Goal: Transaction & Acquisition: Subscribe to service/newsletter

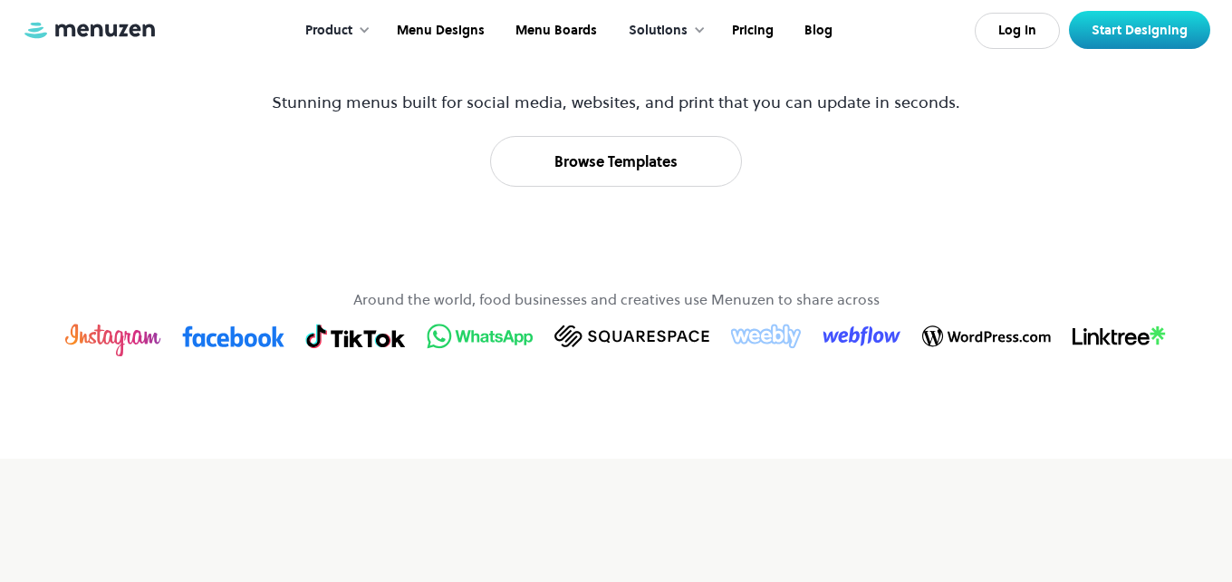
scroll to position [990, 0]
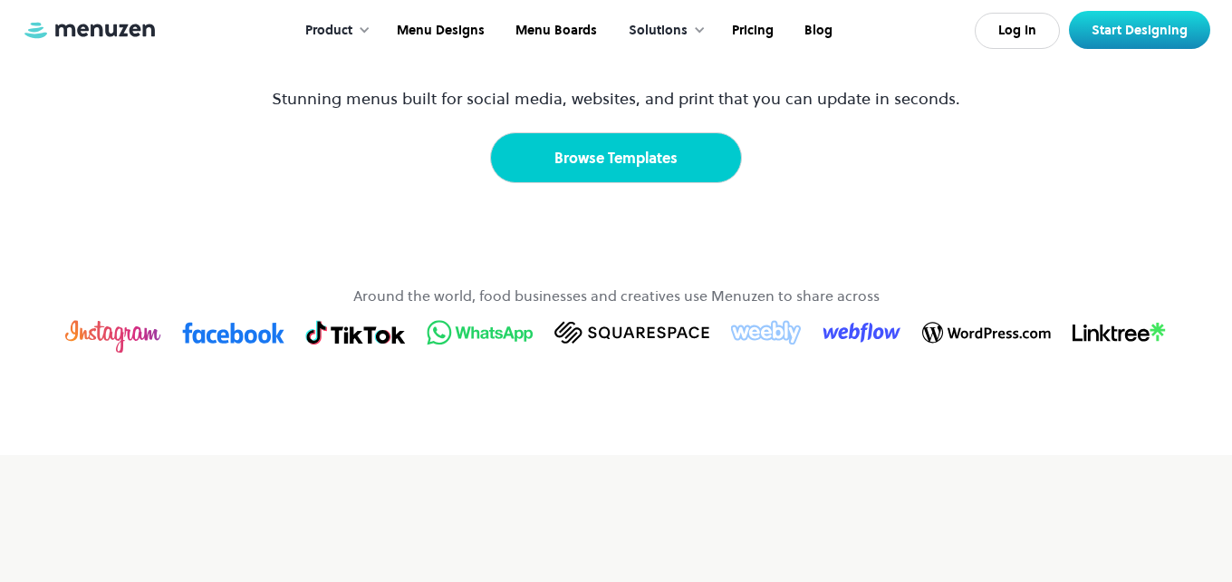
click at [619, 183] on link "Browse Templates" at bounding box center [616, 157] width 252 height 51
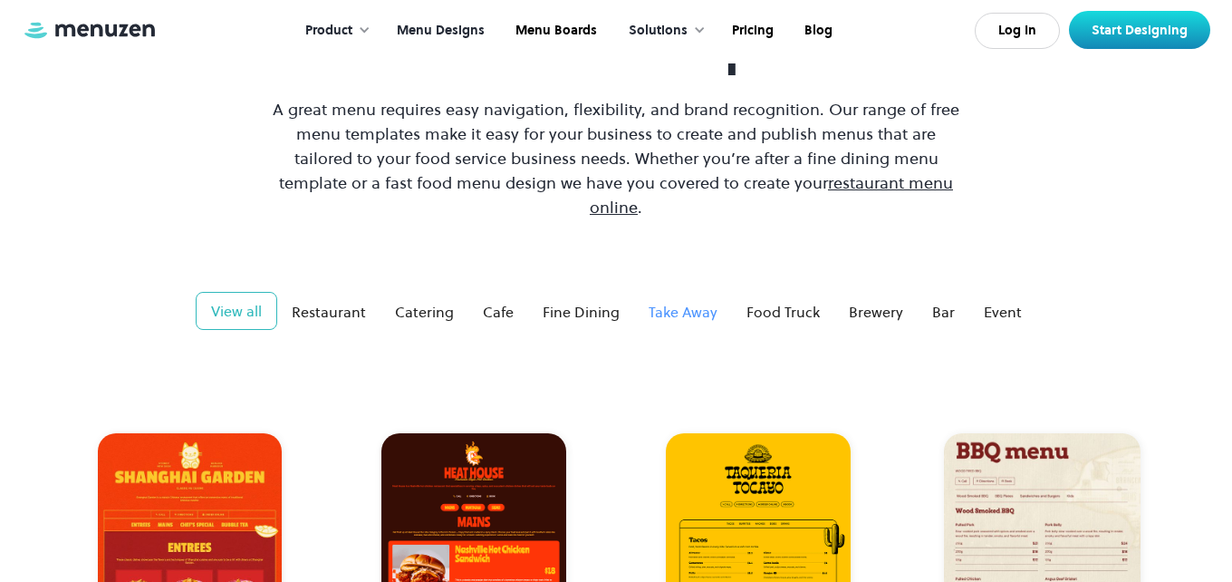
scroll to position [148, 0]
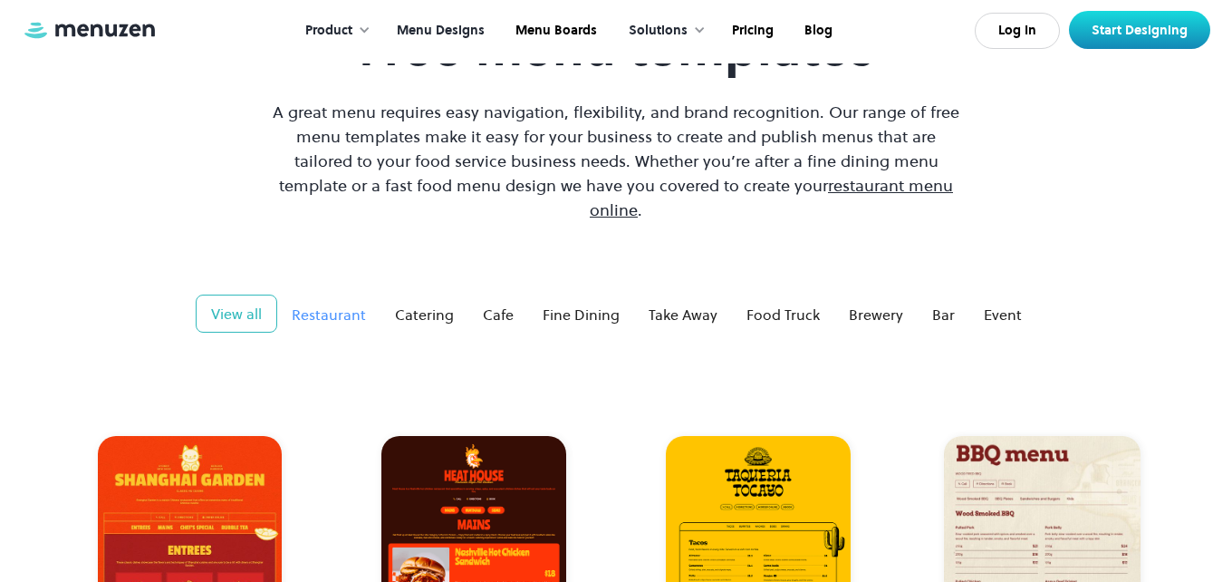
click at [352, 304] on div "Restaurant" at bounding box center [329, 315] width 74 height 22
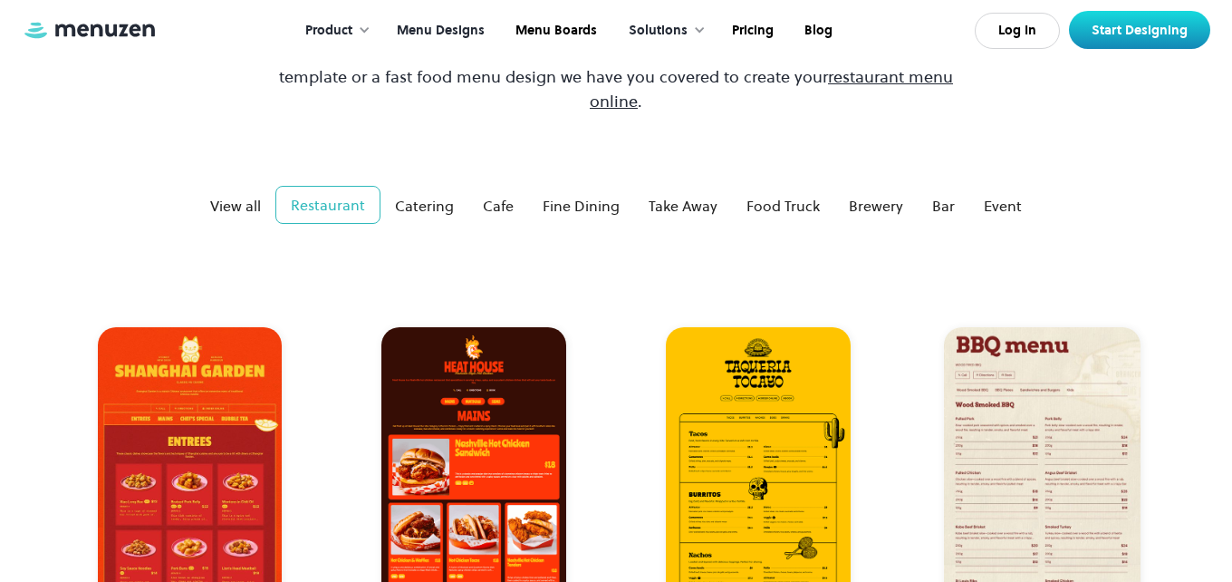
scroll to position [258, 0]
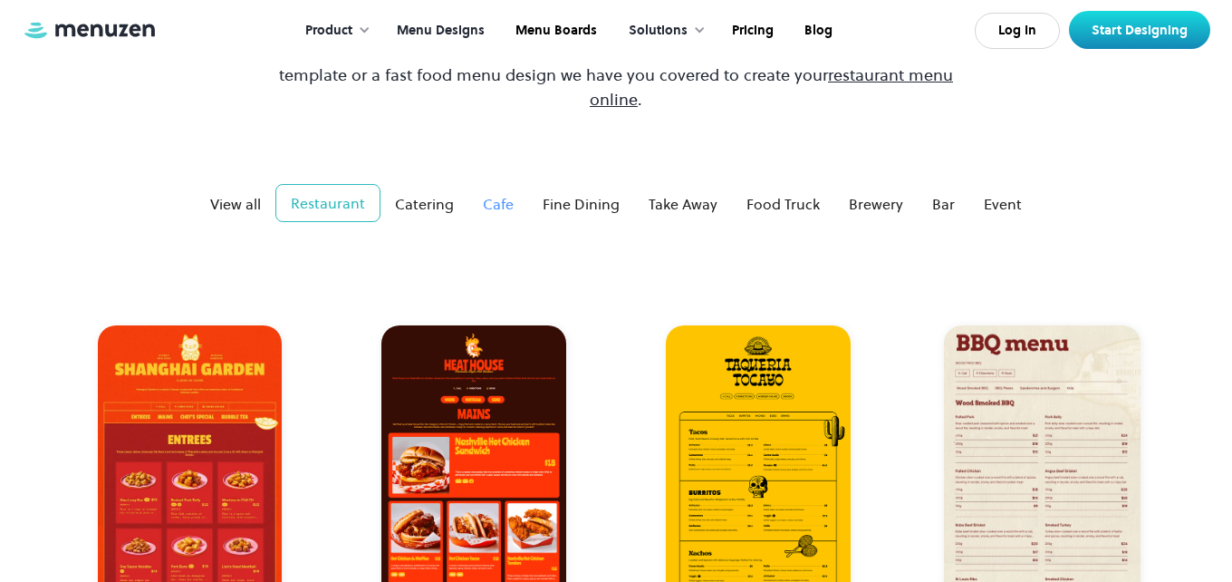
click at [517, 186] on link "Cafe" at bounding box center [498, 204] width 60 height 36
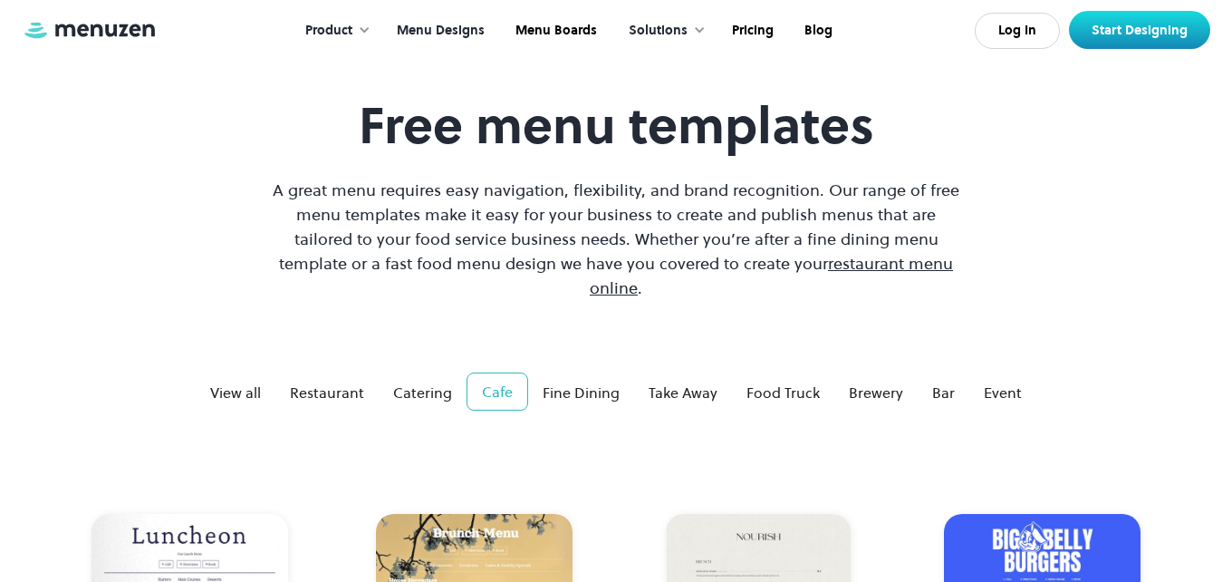
scroll to position [79, 0]
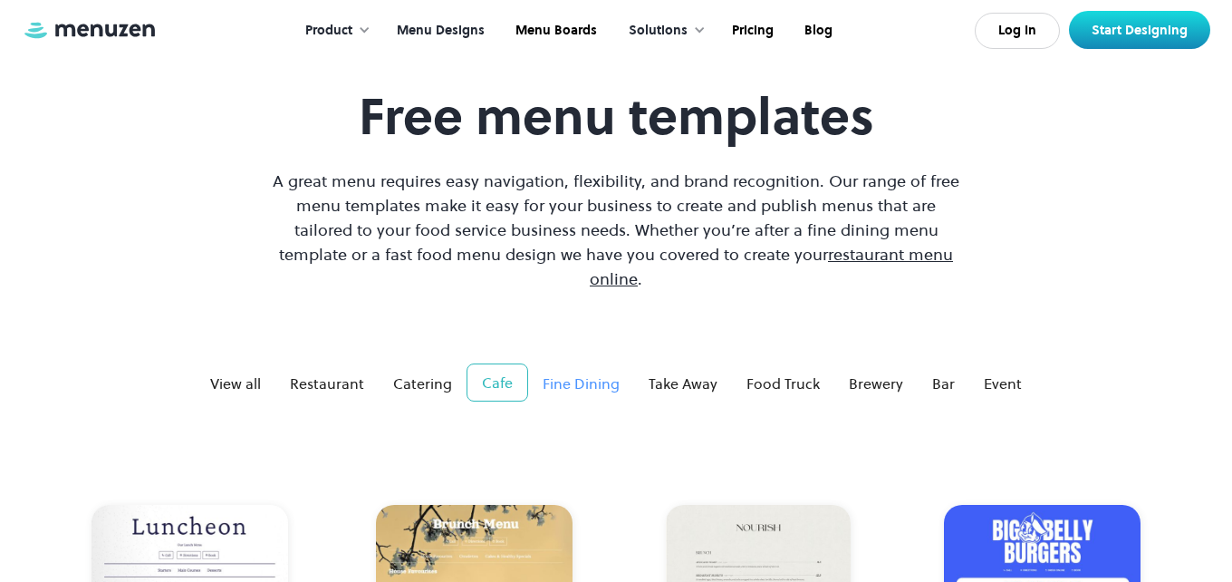
click at [575, 372] on div "Fine Dining" at bounding box center [581, 383] width 77 height 22
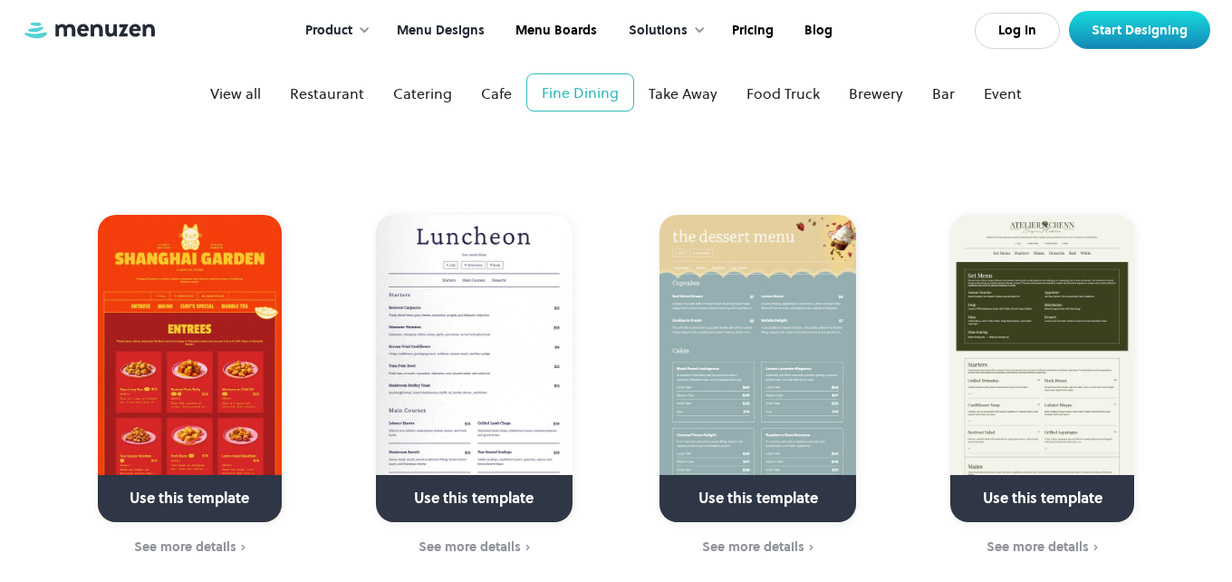
scroll to position [438, 0]
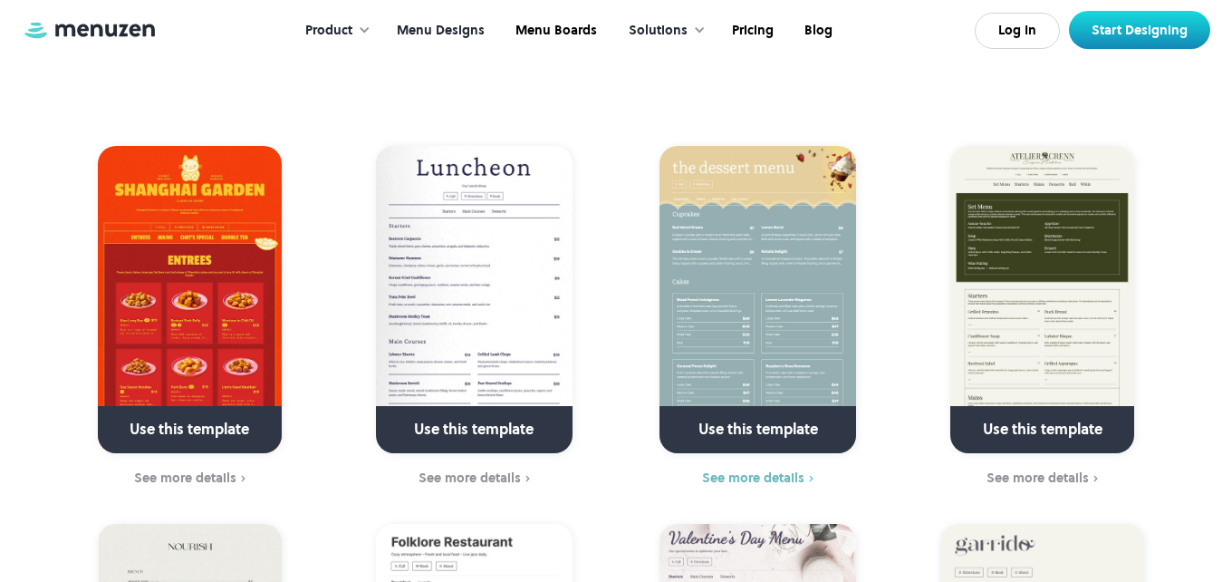
click at [749, 470] on div "See more details" at bounding box center [753, 477] width 102 height 14
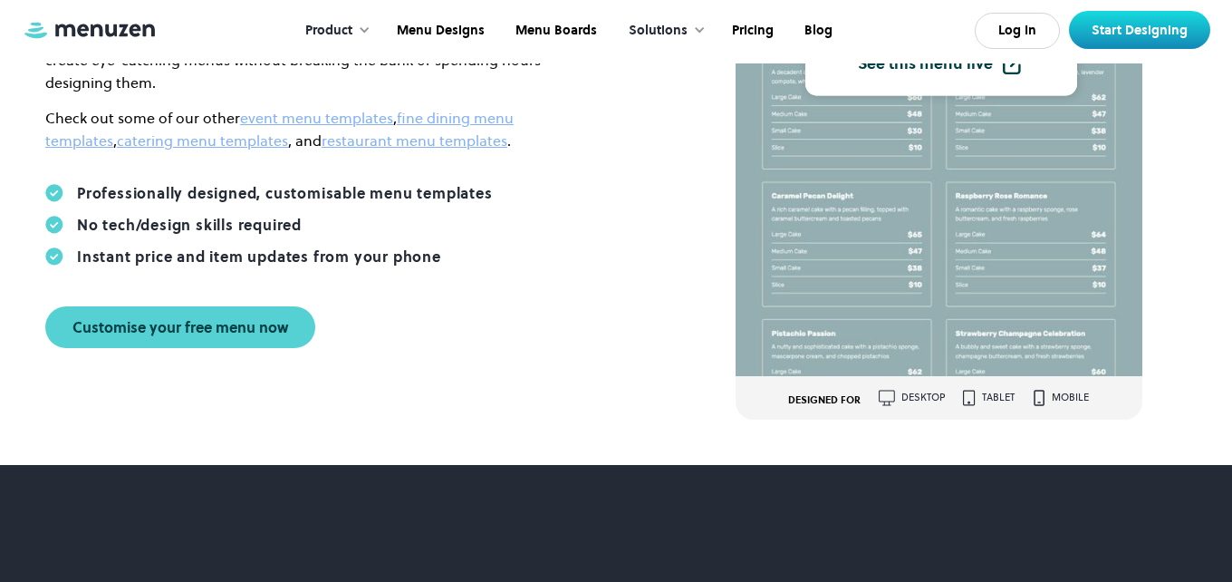
scroll to position [387, 0]
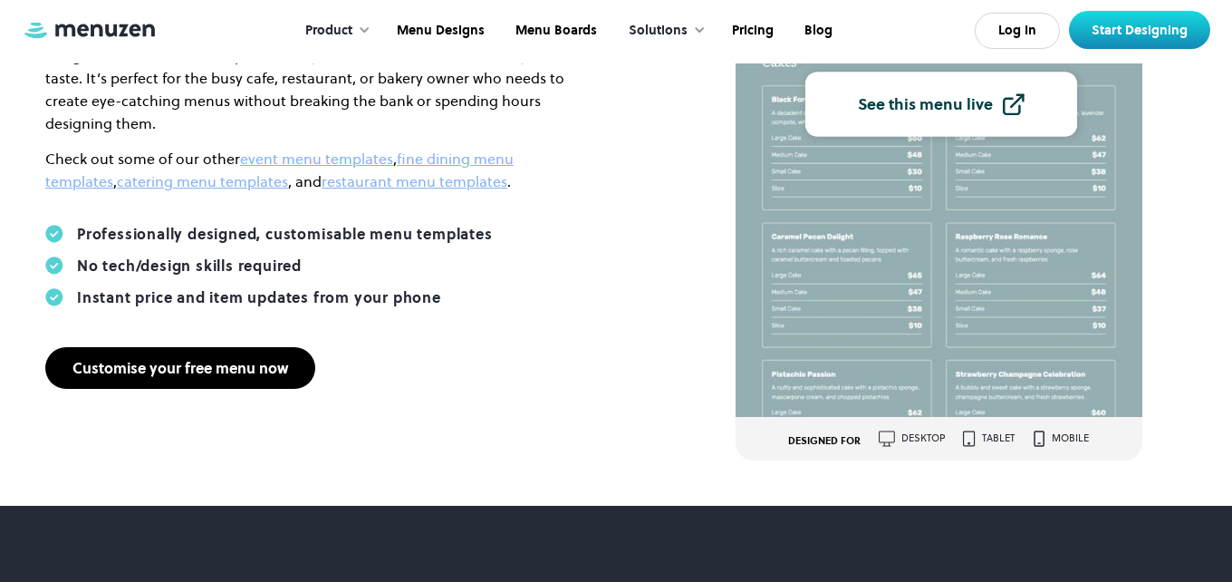
click at [186, 361] on div "Customise your free menu now" at bounding box center [180, 368] width 216 height 14
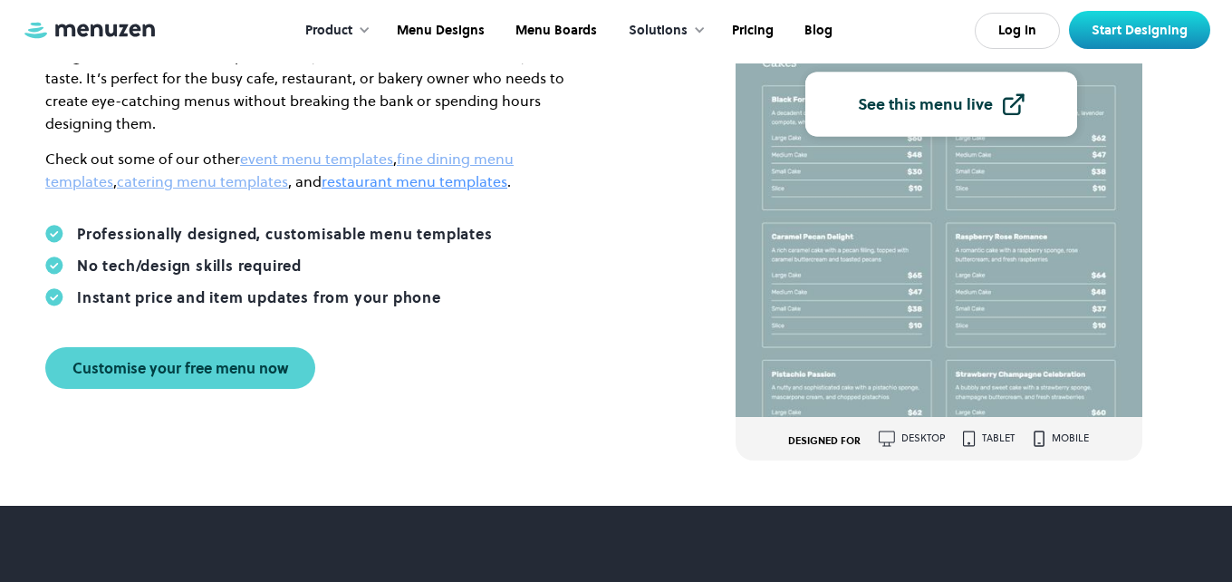
scroll to position [0, 0]
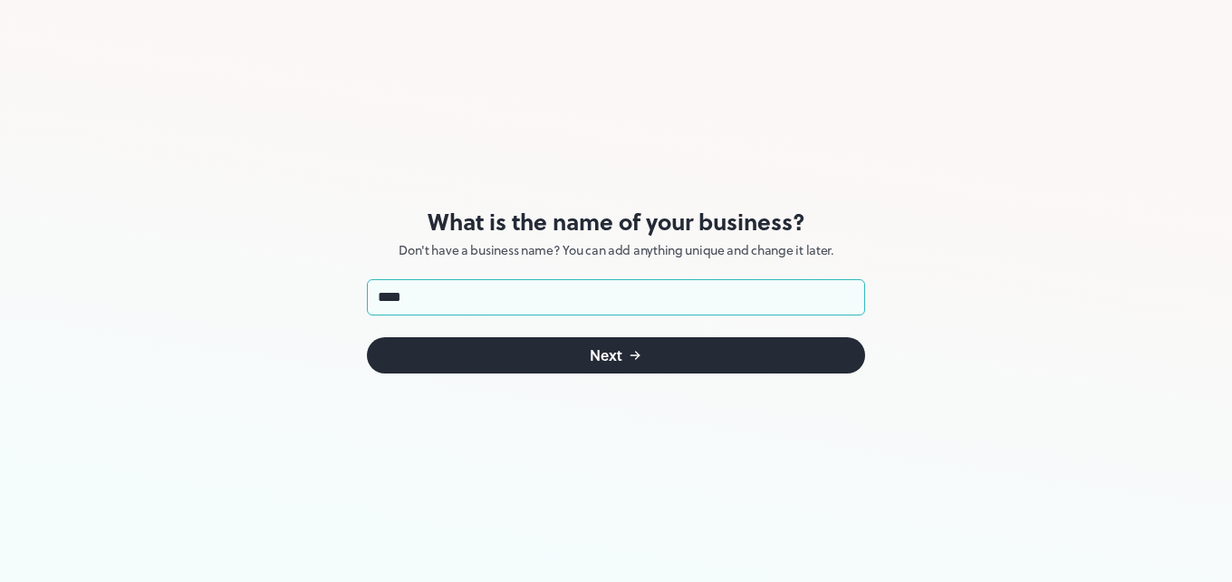
type input "**********"
click at [583, 349] on button "Next" at bounding box center [616, 355] width 498 height 36
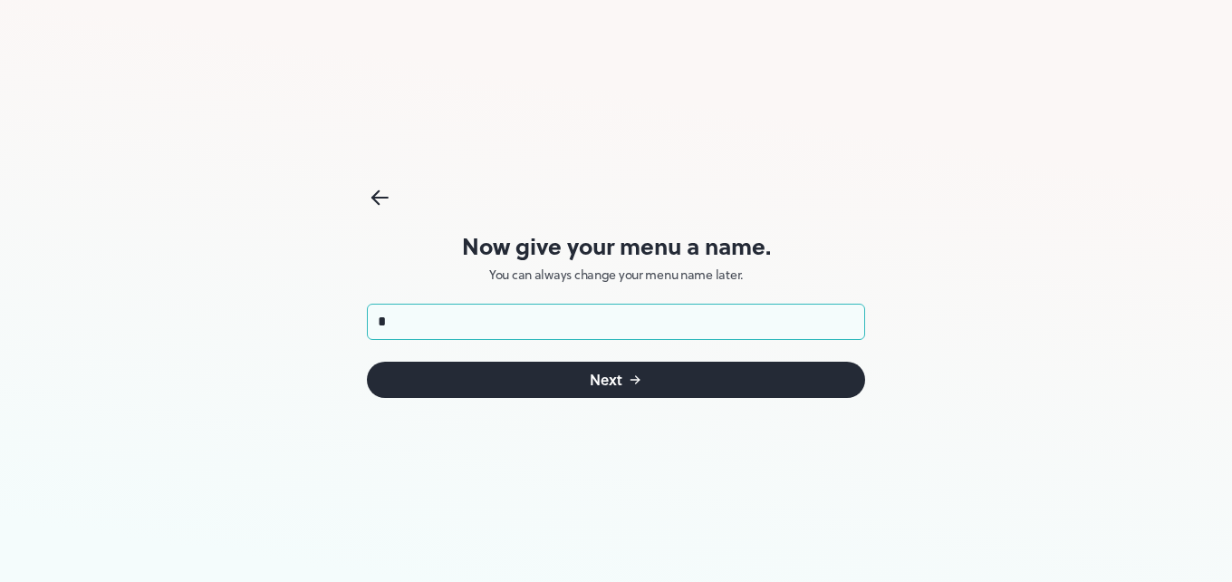
type input "**********"
click at [645, 379] on button "Next" at bounding box center [616, 380] width 498 height 36
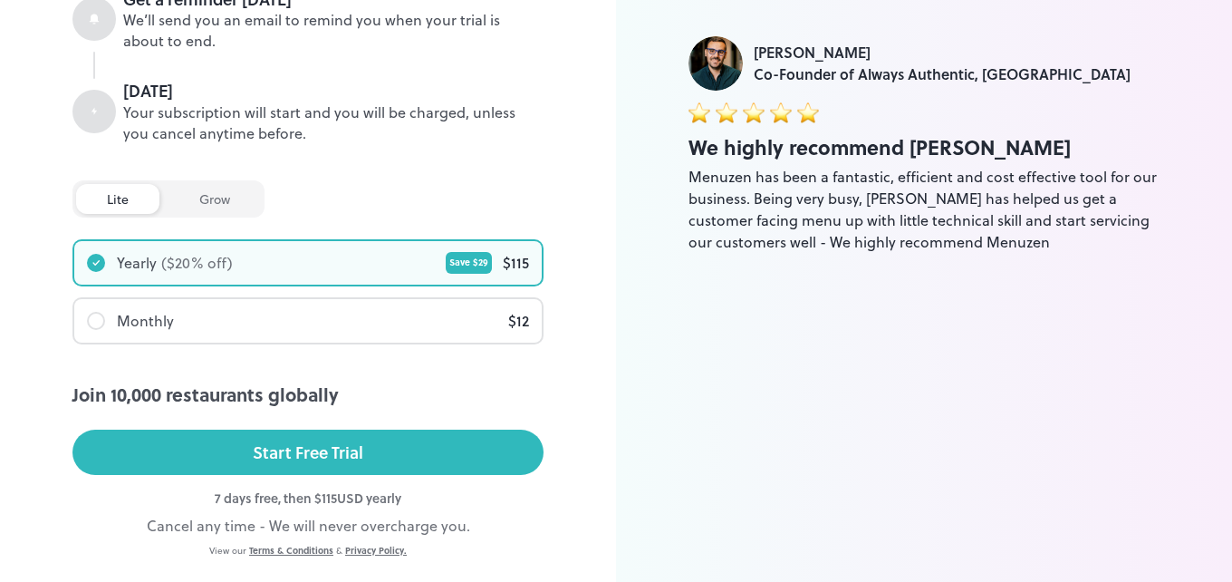
scroll to position [341, 0]
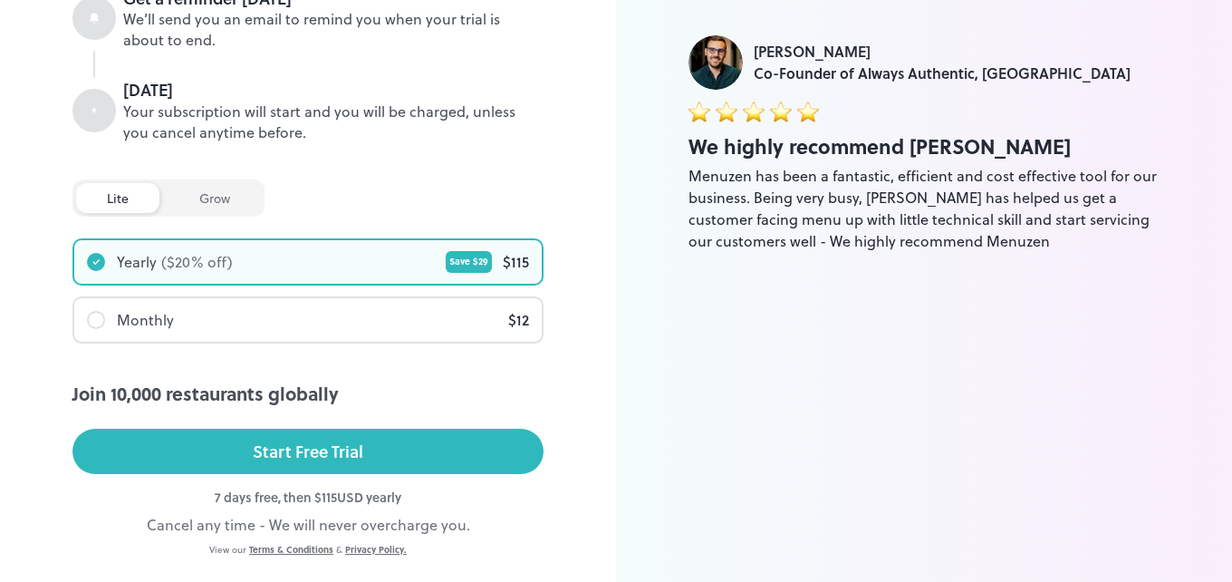
click at [212, 203] on div "grow" at bounding box center [215, 198] width 92 height 30
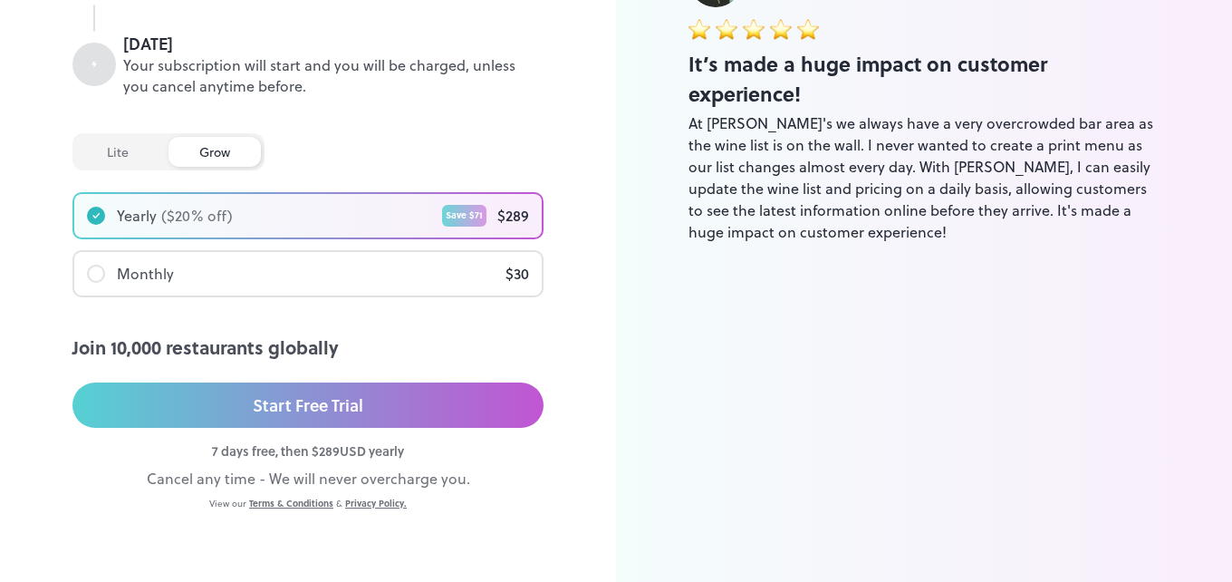
scroll to position [276, 0]
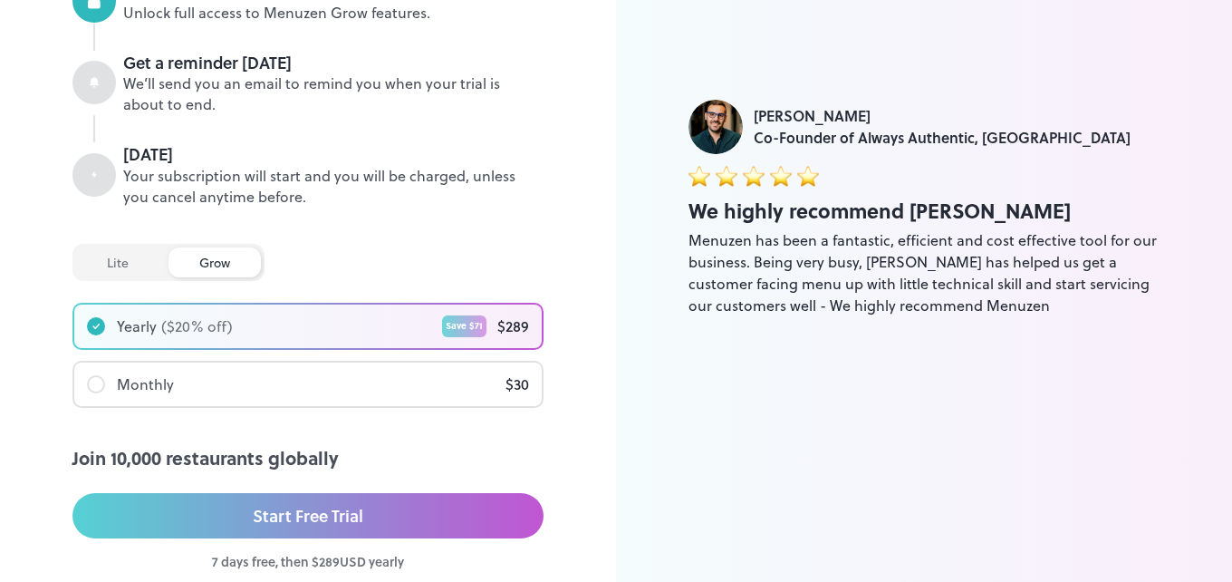
click at [123, 260] on div "lite" at bounding box center [117, 262] width 83 height 30
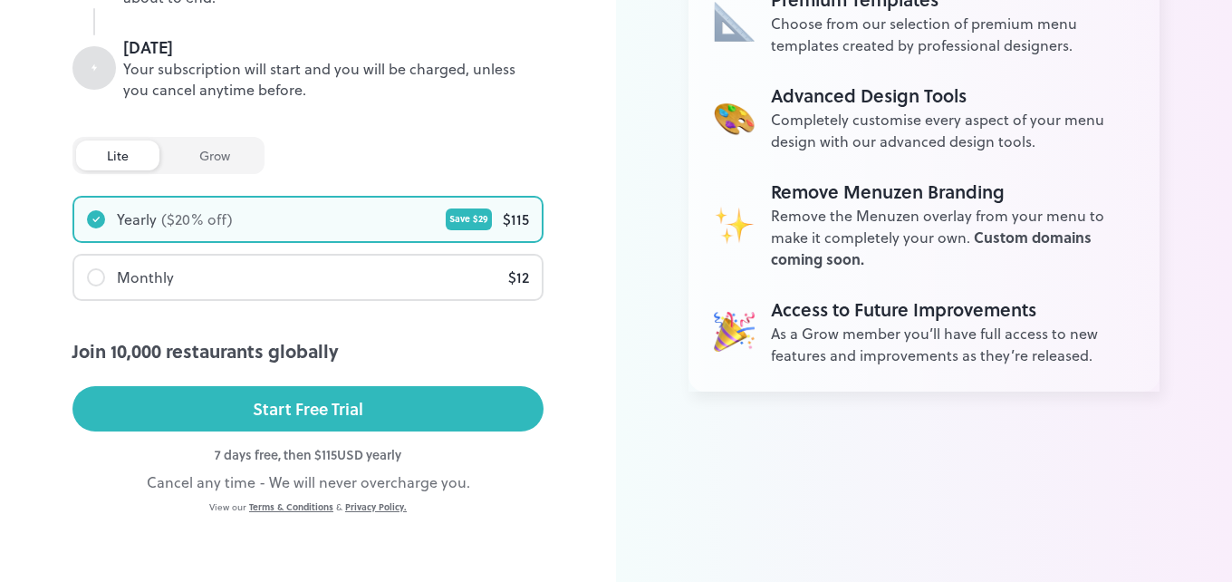
scroll to position [387, 0]
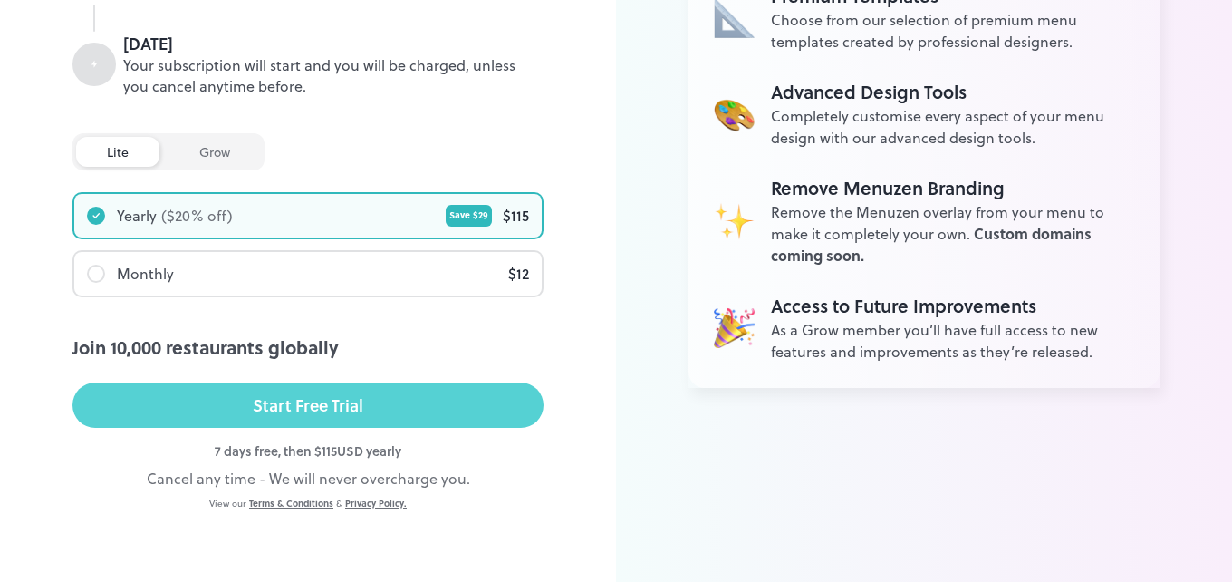
click at [349, 409] on div "Start Free Trial" at bounding box center [308, 404] width 111 height 27
